Goal: Complete application form

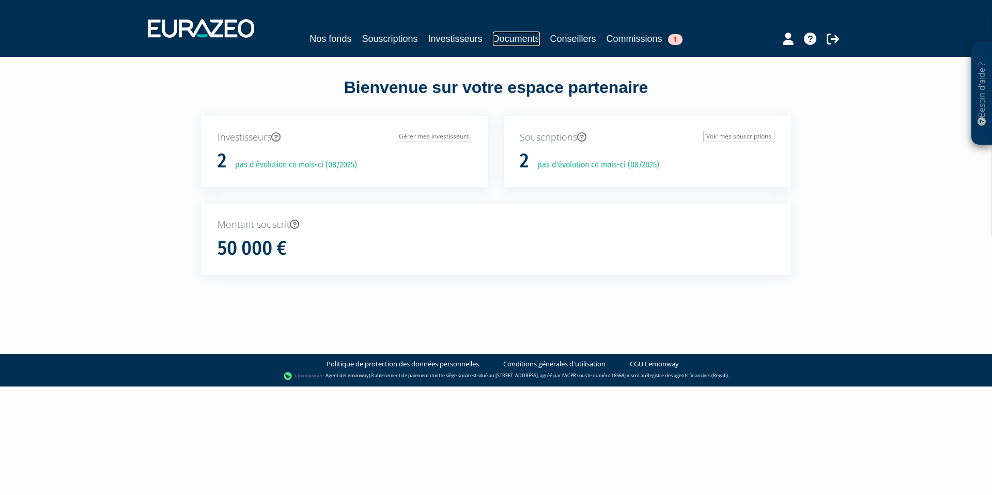
click at [536, 40] on link "Documents" at bounding box center [516, 39] width 47 height 14
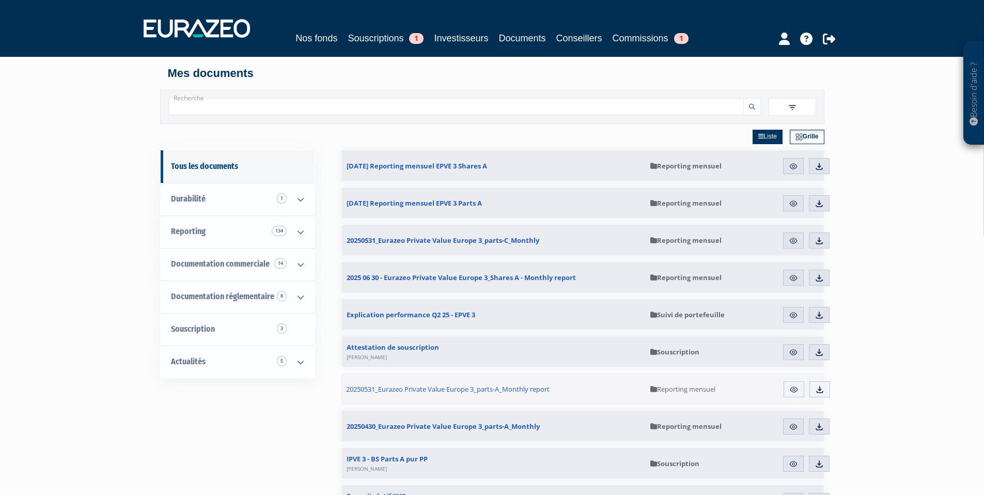
click at [382, 46] on div "Nos fonds Souscriptions 1 Investisseurs Documents Conseillers Commissions 1" at bounding box center [492, 39] width 475 height 16
click at [384, 43] on link "Souscriptions 1" at bounding box center [386, 38] width 76 height 14
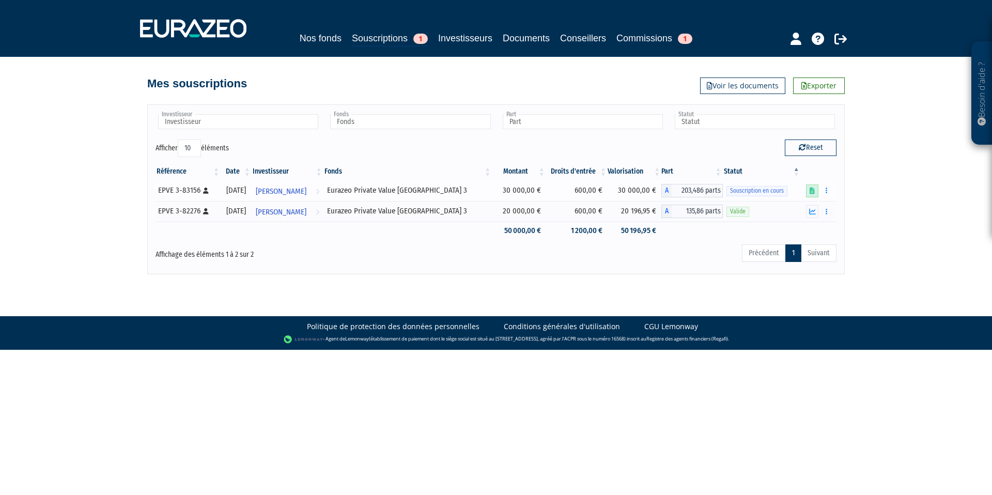
click at [815, 188] on link at bounding box center [812, 190] width 12 height 13
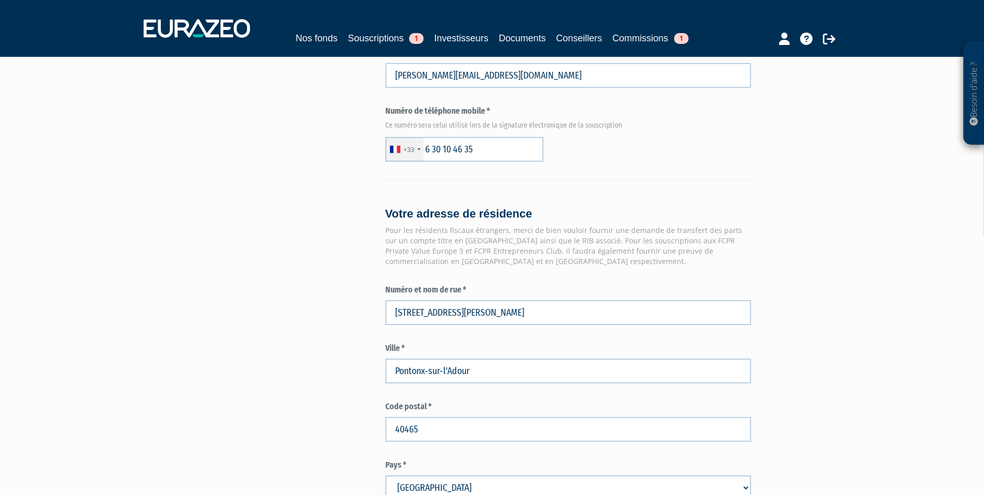
scroll to position [1141, 0]
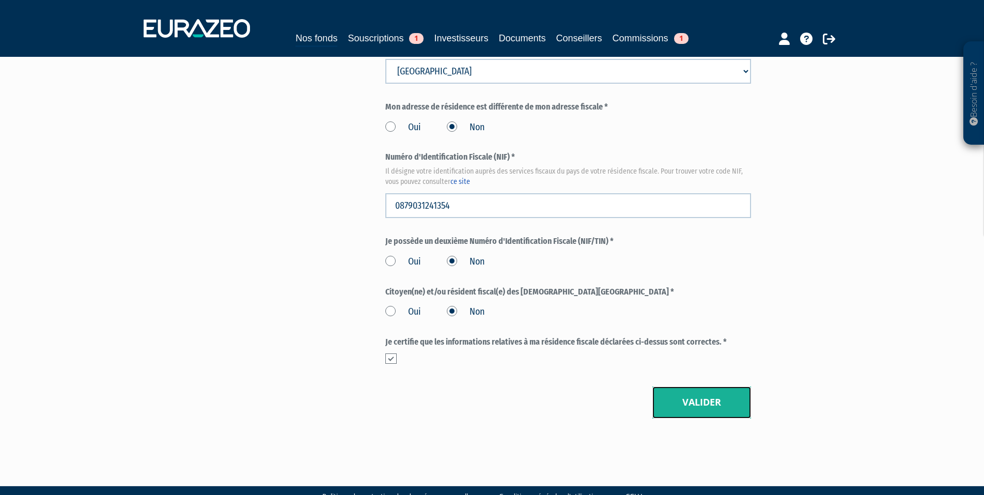
click at [672, 386] on button "Valider" at bounding box center [701, 402] width 99 height 32
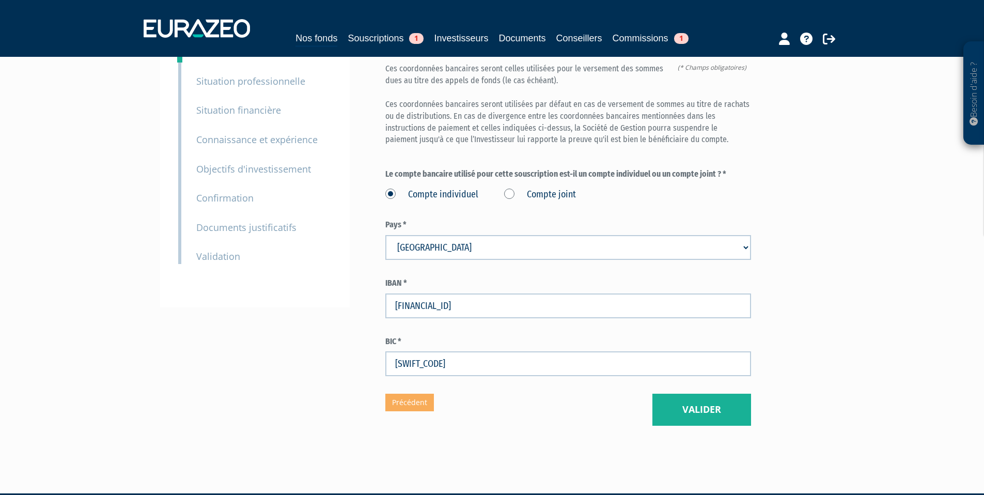
scroll to position [118, 0]
